Goal: Information Seeking & Learning: Learn about a topic

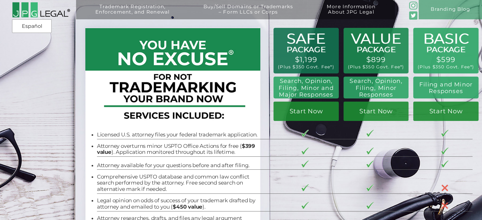
click at [388, 89] on h2 "Search, Opinion, Filing, Minor Responses" at bounding box center [375, 88] width 57 height 20
click at [390, 81] on div "Trademark Registration, Enforcement, and Renewal File a Trademark Application T…" at bounding box center [241, 43] width 482 height 87
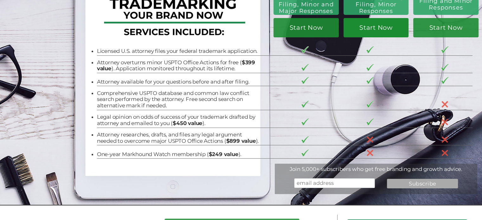
scroll to position [95, 0]
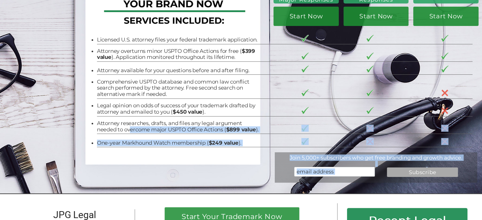
drag, startPoint x: 145, startPoint y: 133, endPoint x: 89, endPoint y: 121, distance: 57.9
click at [89, 121] on div "BASIC PACKAGE $599 (Plus $350 Govt. Fee*) Filing and Minor Responses Start Now …" at bounding box center [241, 49] width 482 height 289
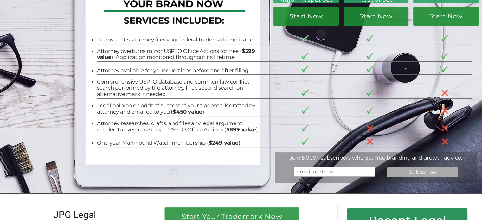
click at [103, 123] on li "Attorney researches, drafts, and files any legal argument needed to overcome ma…" at bounding box center [178, 126] width 163 height 13
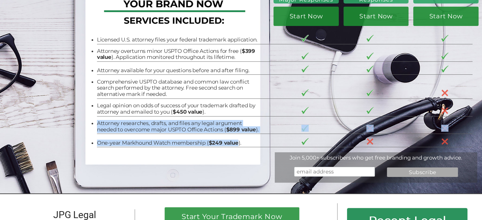
drag, startPoint x: 103, startPoint y: 123, endPoint x: 232, endPoint y: 149, distance: 132.0
click at [231, 147] on tbody "Licensed U.S. attorney files your federal trademark application. Attorney overt…" at bounding box center [284, 89] width 375 height 116
click at [243, 133] on li "Attorney researches, drafts, and files any legal argument needed to overcome ma…" at bounding box center [178, 126] width 163 height 13
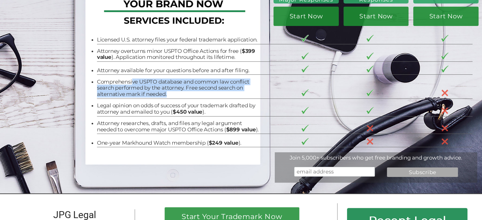
drag, startPoint x: 129, startPoint y: 80, endPoint x: 180, endPoint y: 94, distance: 53.3
click at [180, 94] on li "Comprehensive USPTO database and common law conflict search performed by the at…" at bounding box center [178, 88] width 163 height 19
click at [181, 94] on li "Comprehensive USPTO database and common law conflict search performed by the at…" at bounding box center [178, 88] width 163 height 19
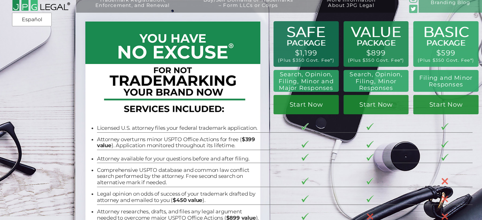
scroll to position [0, 0]
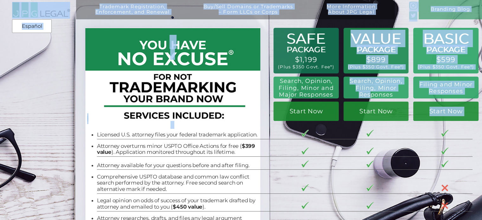
drag, startPoint x: 369, startPoint y: 83, endPoint x: 369, endPoint y: 93, distance: 9.2
click at [368, 15] on div "Trademark Registration, Enforcement, and Renewal File a Trademark Application T…" at bounding box center [241, 7] width 482 height 15
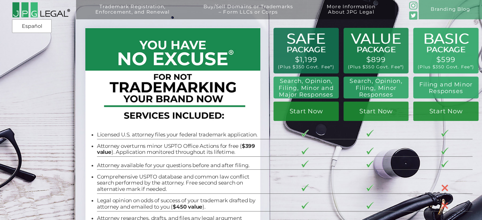
click at [372, 86] on div "Trademark Registration, Enforcement, and Renewal File a Trademark Application T…" at bounding box center [241, 43] width 482 height 87
click at [375, 61] on div "Trademark Registration, Enforcement, and Renewal File a Trademark Application T…" at bounding box center [241, 43] width 482 height 87
click at [377, 47] on div "Trademark Registration, Enforcement, and Renewal File a Trademark Application T…" at bounding box center [241, 43] width 482 height 87
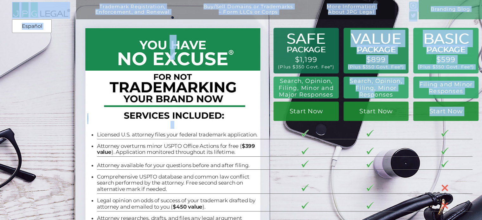
drag, startPoint x: 373, startPoint y: 80, endPoint x: 372, endPoint y: 94, distance: 13.7
click at [372, 15] on div "Trademark Registration, Enforcement, and Renewal File a Trademark Application T…" at bounding box center [241, 7] width 482 height 15
click at [372, 94] on h2 "Search, Opinion, Filing, Minor Responses" at bounding box center [375, 88] width 57 height 20
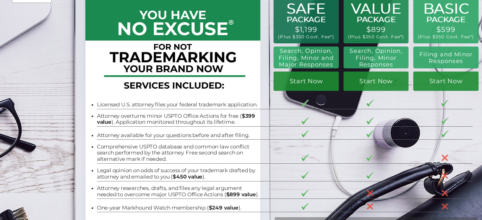
scroll to position [32, 0]
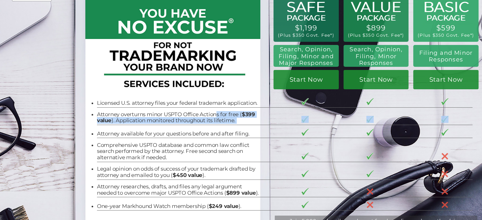
drag, startPoint x: 405, startPoint y: 137, endPoint x: 213, endPoint y: 119, distance: 192.5
click at [213, 119] on tbody "Licensed U.S. attorney files your federal trademark application. Attorney overt…" at bounding box center [284, 152] width 375 height 116
click at [213, 118] on li "Attorney overturns minor USPTO Office Actions for free ( $399 value ). Applicat…" at bounding box center [178, 118] width 163 height 13
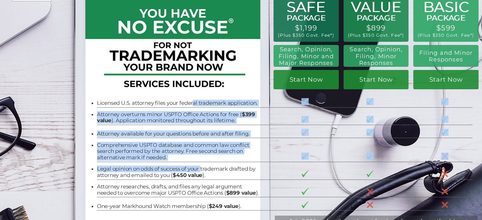
drag, startPoint x: 190, startPoint y: 101, endPoint x: 199, endPoint y: 172, distance: 70.9
click at [199, 172] on tbody "Licensed U.S. attorney files your federal trademark application. Attorney overt…" at bounding box center [284, 152] width 375 height 116
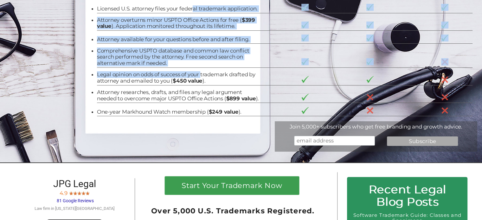
scroll to position [127, 0]
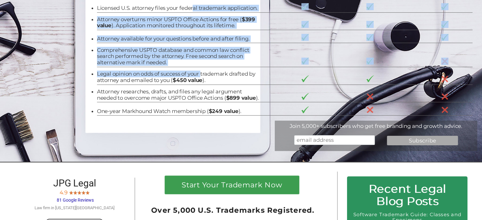
click at [175, 59] on li "Comprehensive USPTO database and common law conflict search performed by the at…" at bounding box center [178, 56] width 163 height 19
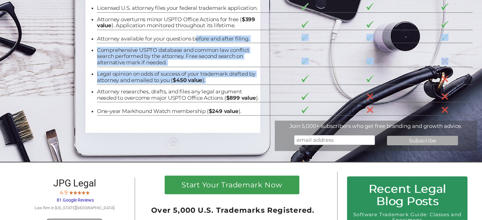
drag, startPoint x: 192, startPoint y: 39, endPoint x: 250, endPoint y: 83, distance: 72.7
click at [250, 83] on tbody "Licensed U.S. attorney files your federal trademark application. Attorney overt…" at bounding box center [284, 57] width 375 height 116
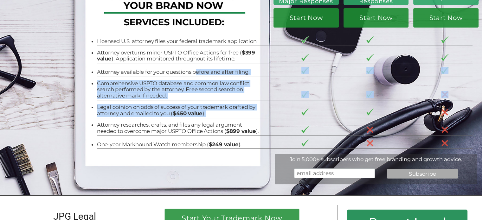
scroll to position [95, 0]
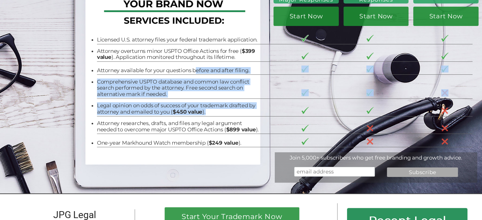
drag, startPoint x: 229, startPoint y: 91, endPoint x: 395, endPoint y: 106, distance: 167.0
click at [229, 91] on li "Comprehensive USPTO database and common law conflict search performed by the at…" at bounding box center [178, 88] width 163 height 19
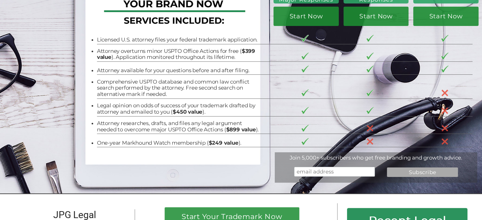
click at [449, 109] on td at bounding box center [447, 109] width 12 height 12
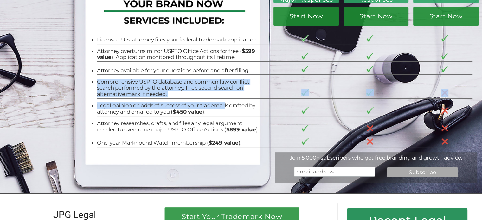
drag, startPoint x: 229, startPoint y: 80, endPoint x: 224, endPoint y: 106, distance: 27.2
click at [224, 106] on tbody "Licensed U.S. attorney files your federal trademark application. Attorney overt…" at bounding box center [284, 89] width 375 height 116
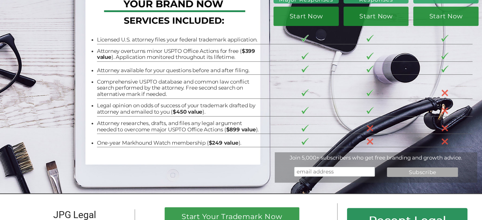
click at [224, 113] on li "Legal opinion on odds of success of your trademark drafted by attorney and emai…" at bounding box center [178, 109] width 163 height 13
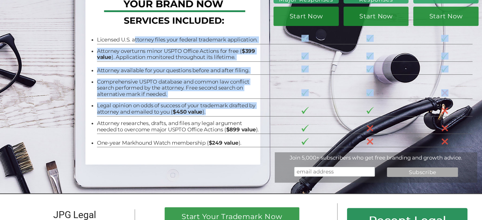
drag, startPoint x: 208, startPoint y: 104, endPoint x: 132, endPoint y: 40, distance: 99.4
click at [131, 39] on tbody "Licensed U.S. attorney files your federal trademark application. Attorney overt…" at bounding box center [284, 89] width 375 height 116
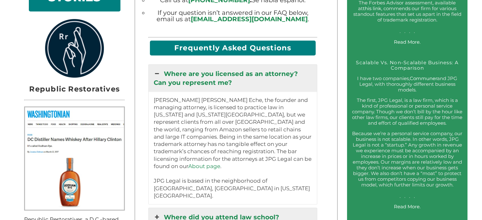
scroll to position [570, 0]
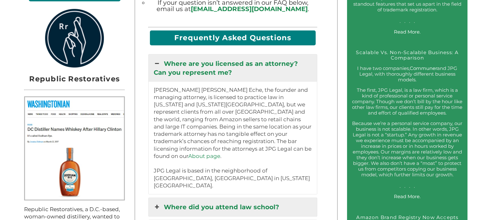
click at [230, 100] on p "[PERSON_NAME] [PERSON_NAME] Eche, the founder and managing attorney, is license…" at bounding box center [232, 137] width 158 height 103
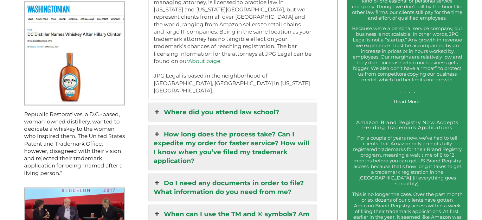
click at [228, 103] on link "Where did you attend law school?" at bounding box center [233, 112] width 168 height 18
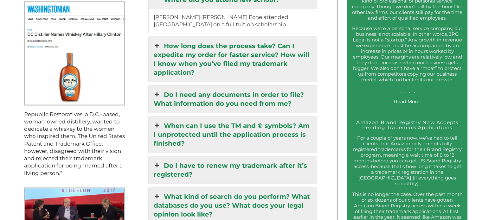
scroll to position [665, 0]
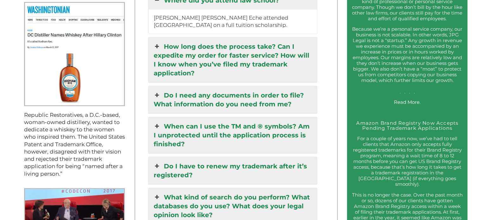
click at [235, 47] on link "How long does the process take? Can I expedite my order for faster service? How…" at bounding box center [233, 59] width 168 height 45
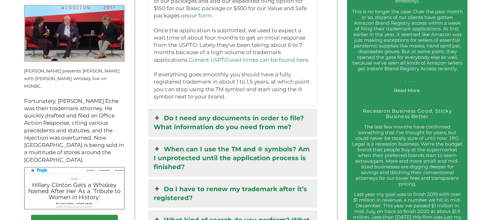
scroll to position [855, 0]
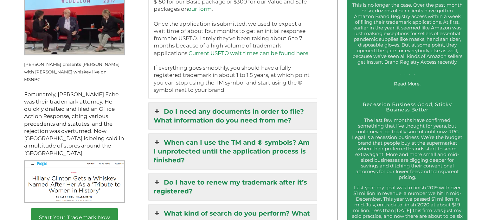
click at [217, 102] on link "Do I need any documents in order to file? What information do you need from me?" at bounding box center [233, 115] width 168 height 27
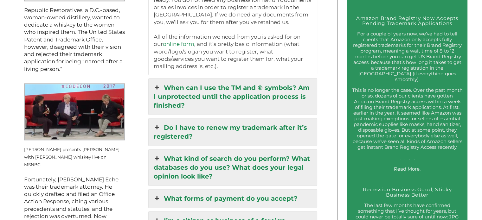
scroll to position [790, 0]
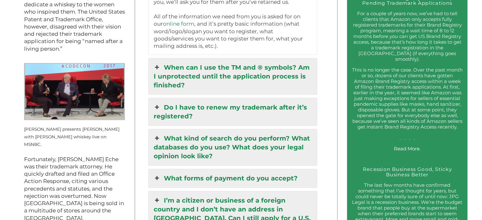
click at [269, 80] on link "When can I use the TM and ® symbols? Am I unprotected until the application pro…" at bounding box center [233, 76] width 168 height 36
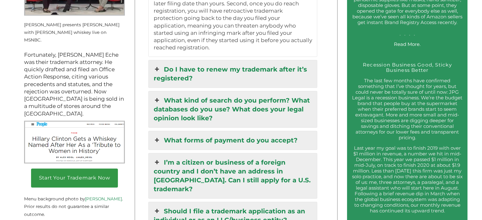
scroll to position [868, 0]
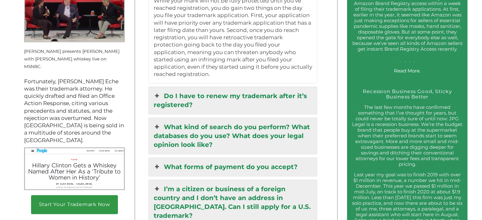
click at [257, 62] on div "You can use the TM symbol whenever you want (even before filing a trademark app…" at bounding box center [233, 4] width 168 height 157
click at [254, 87] on link "Do I have to renew my trademark after it’s registered?" at bounding box center [233, 100] width 168 height 27
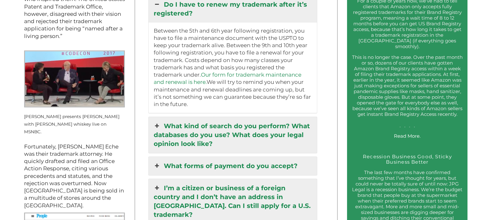
scroll to position [773, 0]
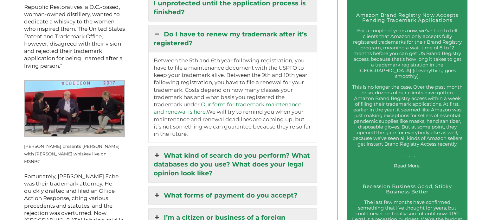
click at [245, 146] on link "What kind of search do you perform? What databases do you use? What does your l…" at bounding box center [233, 164] width 168 height 36
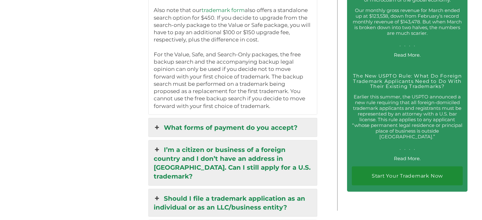
scroll to position [1235, 0]
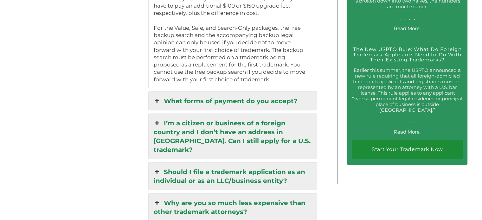
click at [289, 92] on link "What forms of payment do you accept?" at bounding box center [233, 101] width 168 height 18
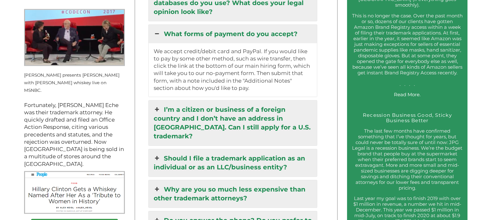
scroll to position [758, 0]
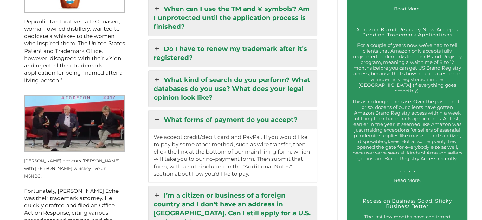
click at [284, 112] on link "What forms of payment do you accept?" at bounding box center [233, 120] width 168 height 18
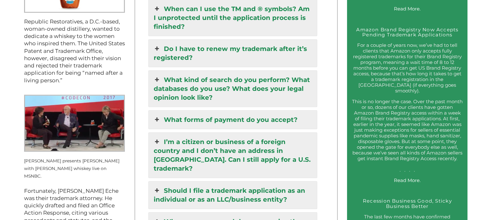
click at [284, 112] on link "What forms of payment do you accept?" at bounding box center [233, 120] width 168 height 18
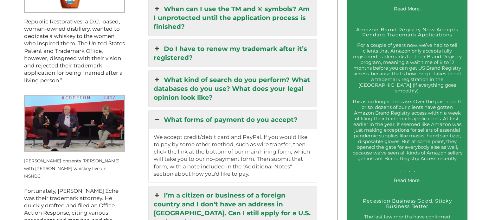
click at [283, 114] on link "What forms of payment do you accept?" at bounding box center [233, 120] width 168 height 18
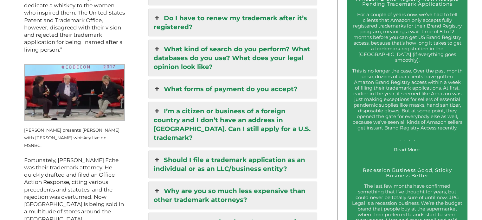
scroll to position [790, 0]
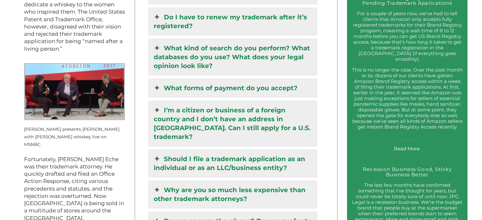
click at [266, 110] on link "I’m a citizen or business of a foreign country and I don’t have an address in […" at bounding box center [233, 123] width 168 height 45
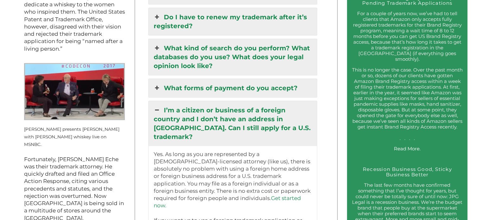
click at [262, 110] on link "I’m a citizen or business of a foreign country and I don’t have an address in […" at bounding box center [233, 123] width 168 height 45
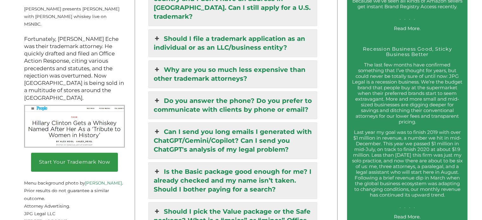
scroll to position [916, 0]
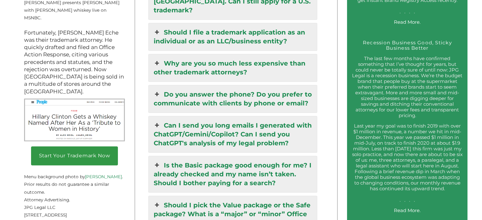
click at [247, 116] on link "Can I send you long emails I generated with ChatGPT/Gemini/Copilot? Can I send …" at bounding box center [233, 134] width 168 height 36
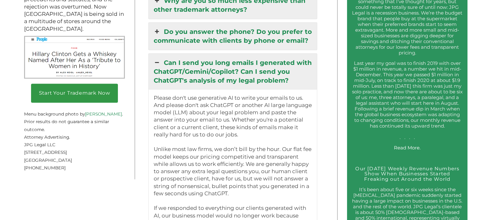
scroll to position [980, 0]
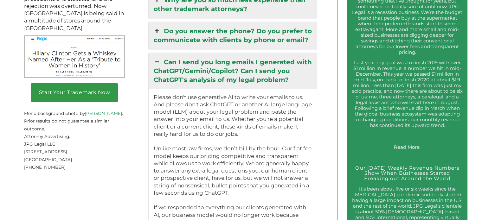
click at [272, 22] on link "Do you answer the phone? Do you prefer to communicate with clients by phone or …" at bounding box center [233, 35] width 168 height 27
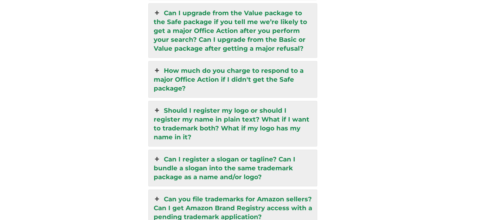
scroll to position [1455, 0]
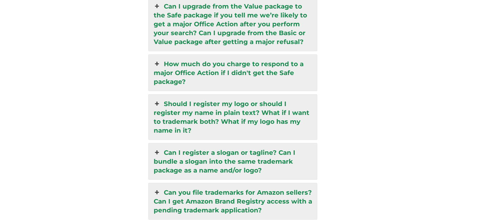
click at [258, 95] on link "Should I register my logo or should I register my name in plain text? What if I…" at bounding box center [233, 117] width 168 height 45
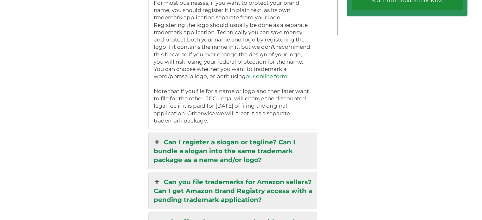
scroll to position [1402, 0]
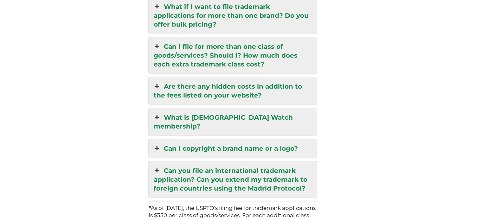
click at [279, 162] on link "Can you file an international trademark application? Can you extend my trademar…" at bounding box center [233, 180] width 168 height 36
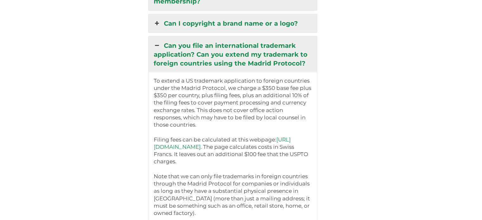
scroll to position [1676, 0]
